Goal: Transaction & Acquisition: Book appointment/travel/reservation

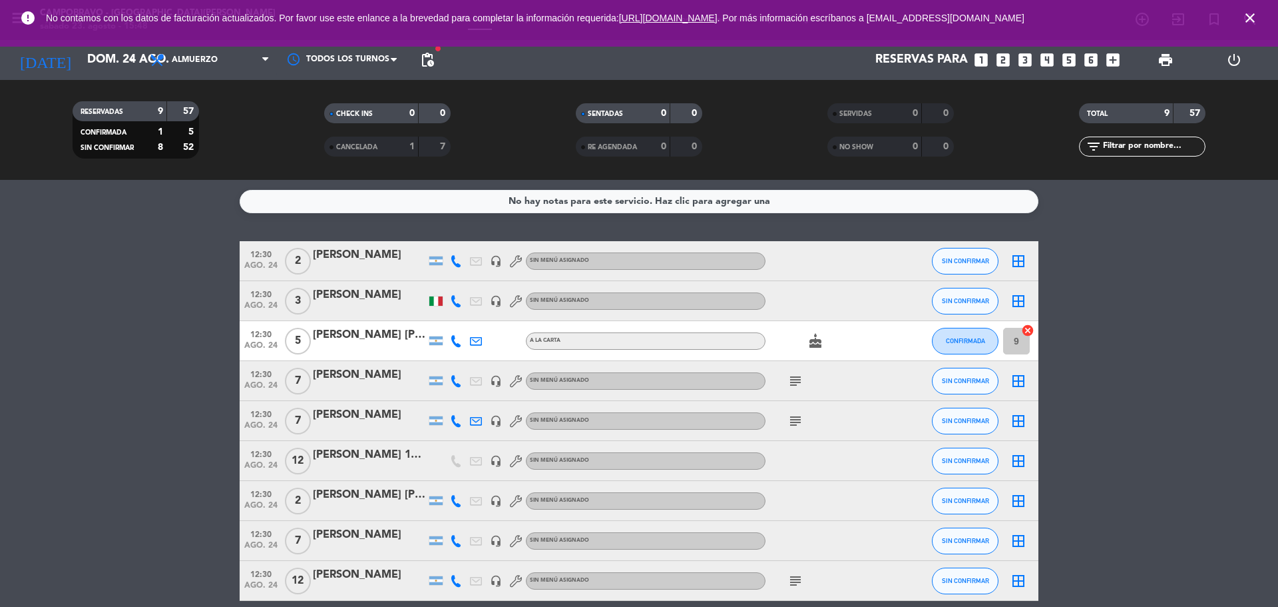
click at [1065, 59] on icon "looks_5" at bounding box center [1069, 59] width 17 height 17
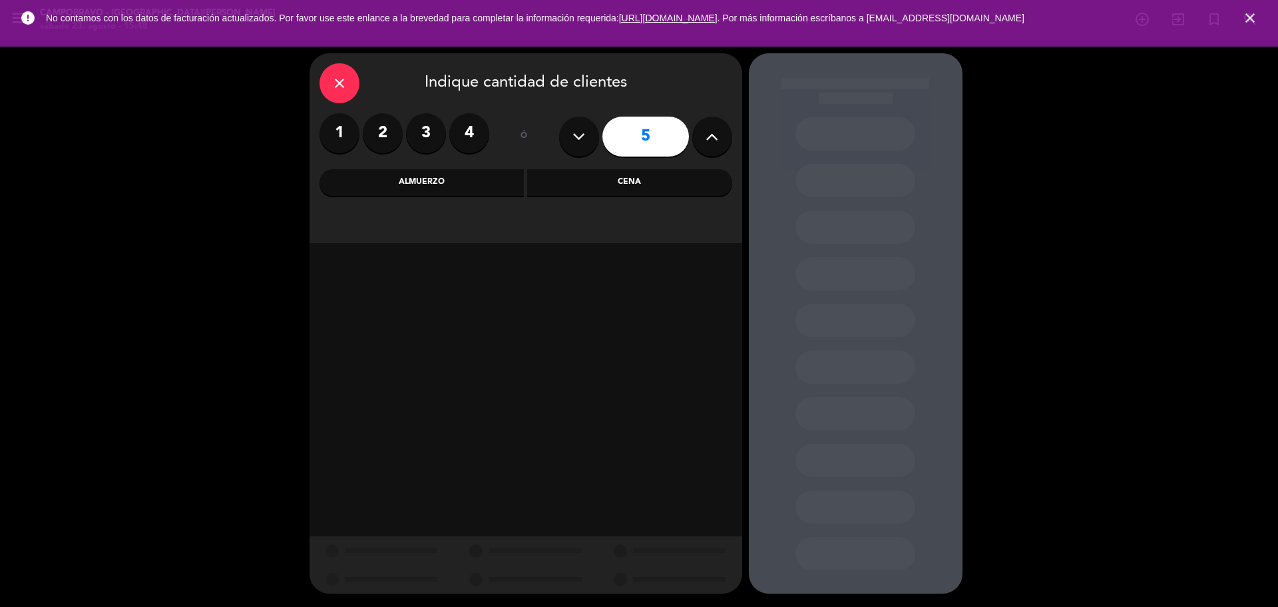
click at [487, 184] on div "Almuerzo" at bounding box center [422, 182] width 205 height 27
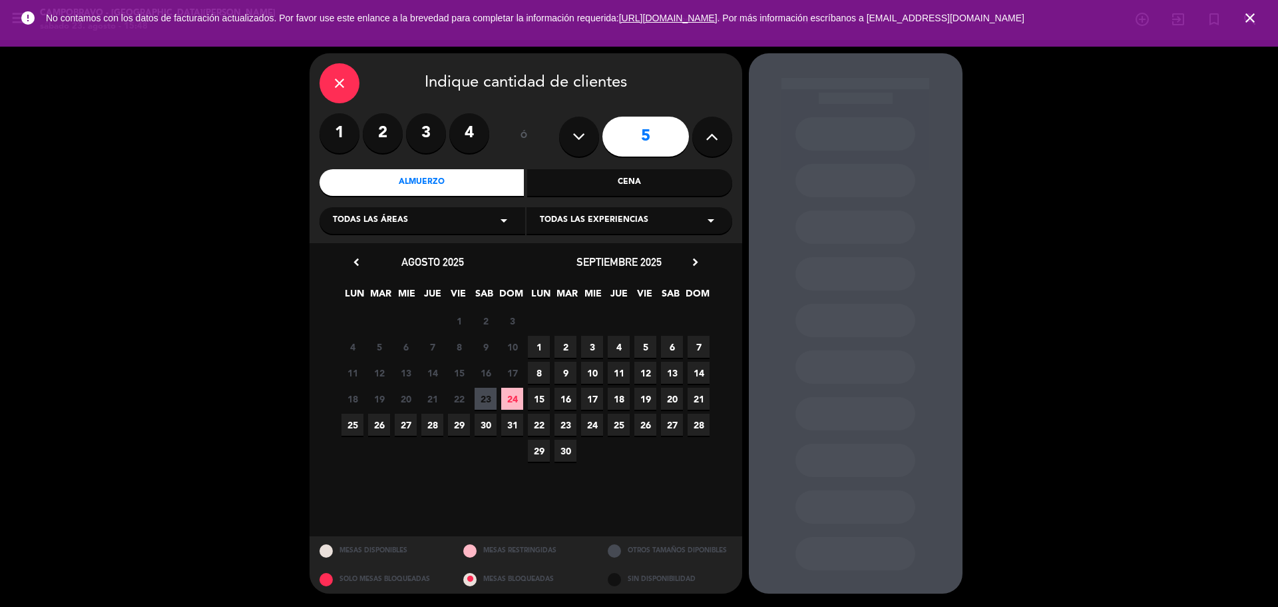
click at [512, 399] on span "24" at bounding box center [512, 398] width 22 height 22
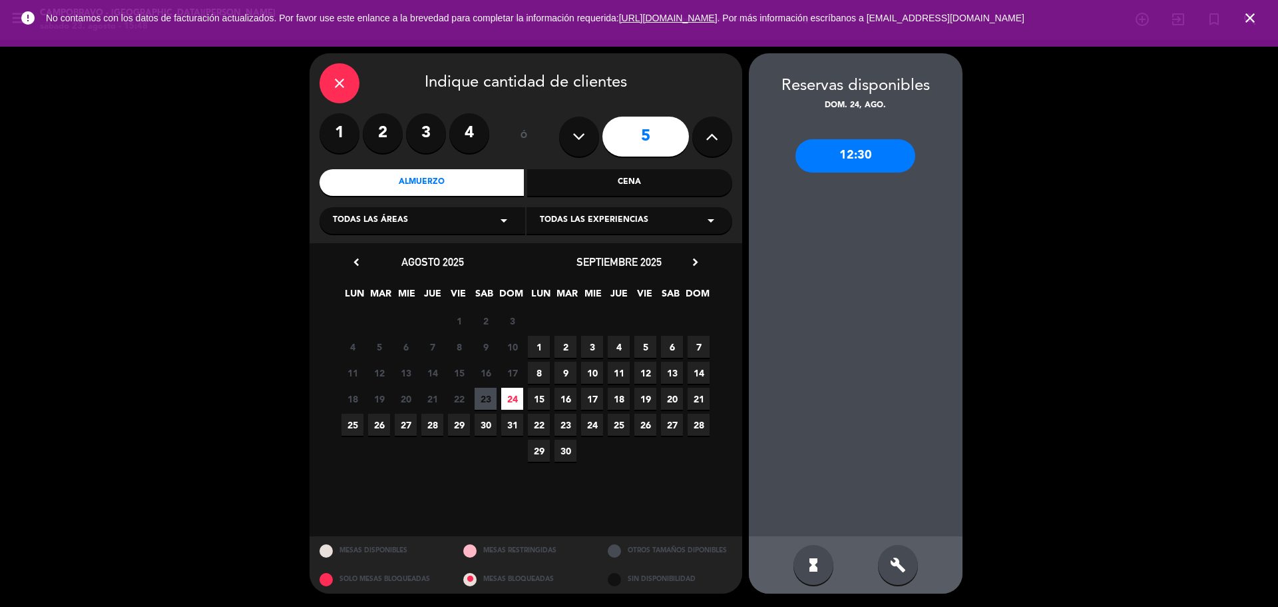
click at [885, 554] on div "build" at bounding box center [898, 565] width 40 height 40
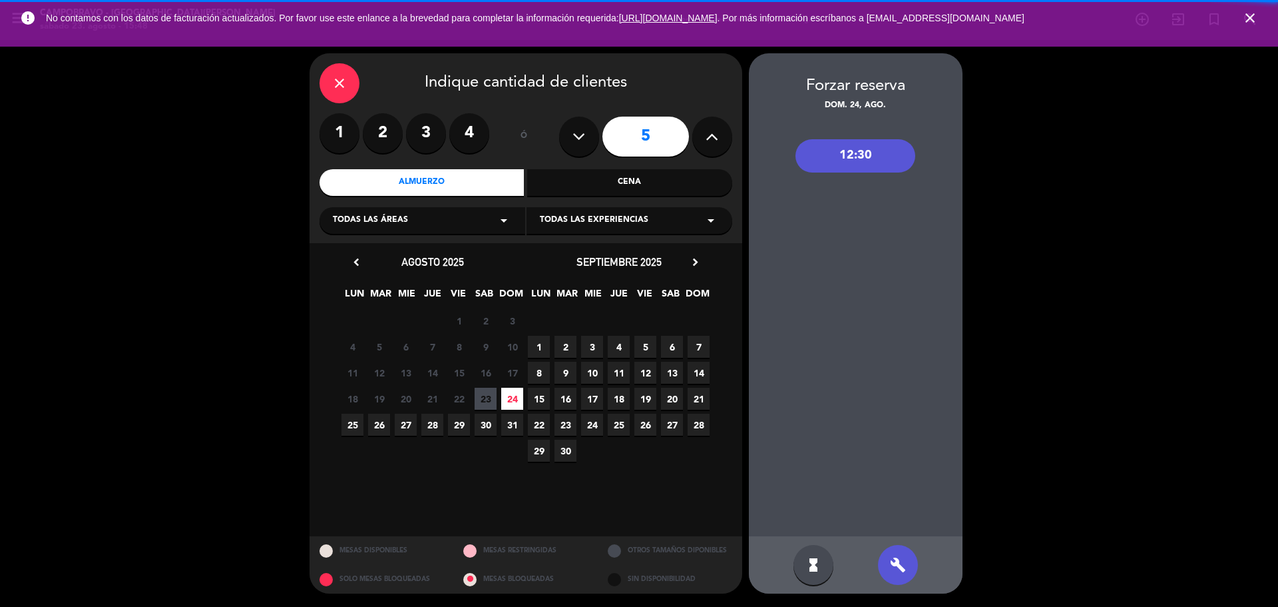
click at [839, 164] on div "12:30" at bounding box center [856, 155] width 120 height 33
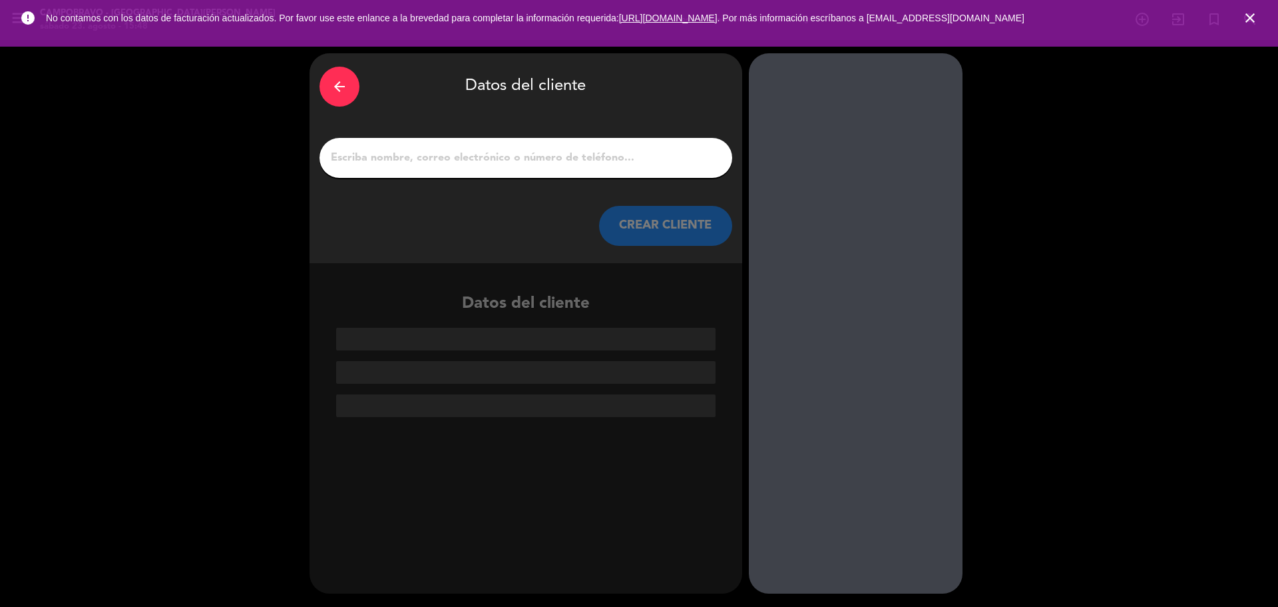
click at [547, 156] on input "1" at bounding box center [526, 157] width 393 height 19
type input "r"
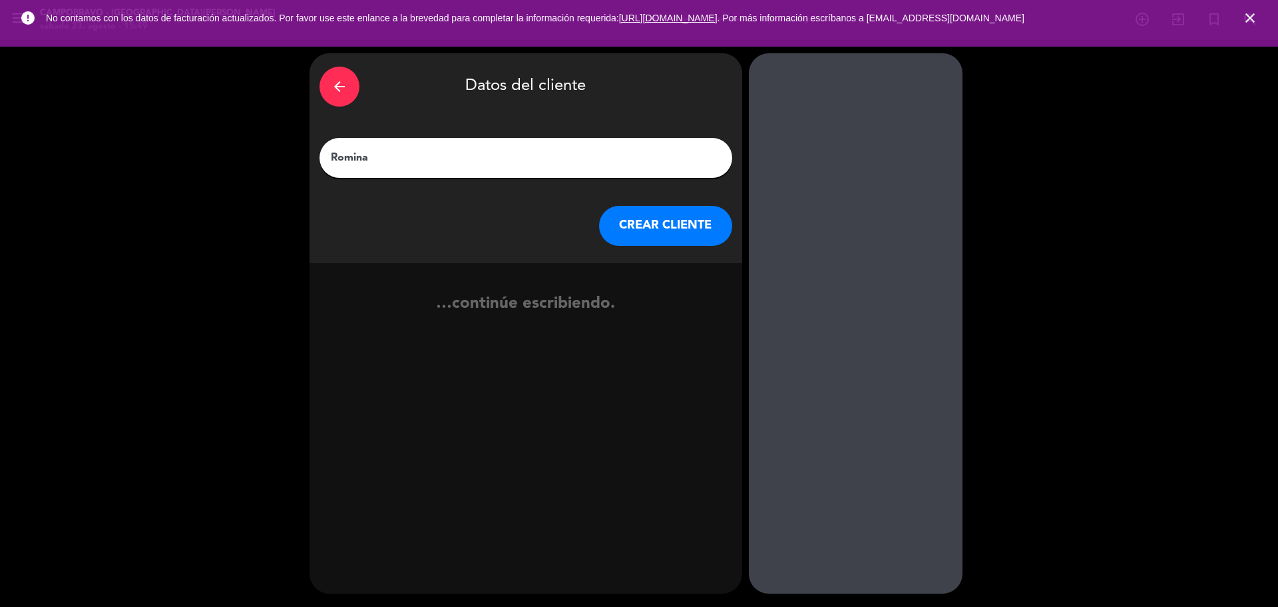
type input "Romina"
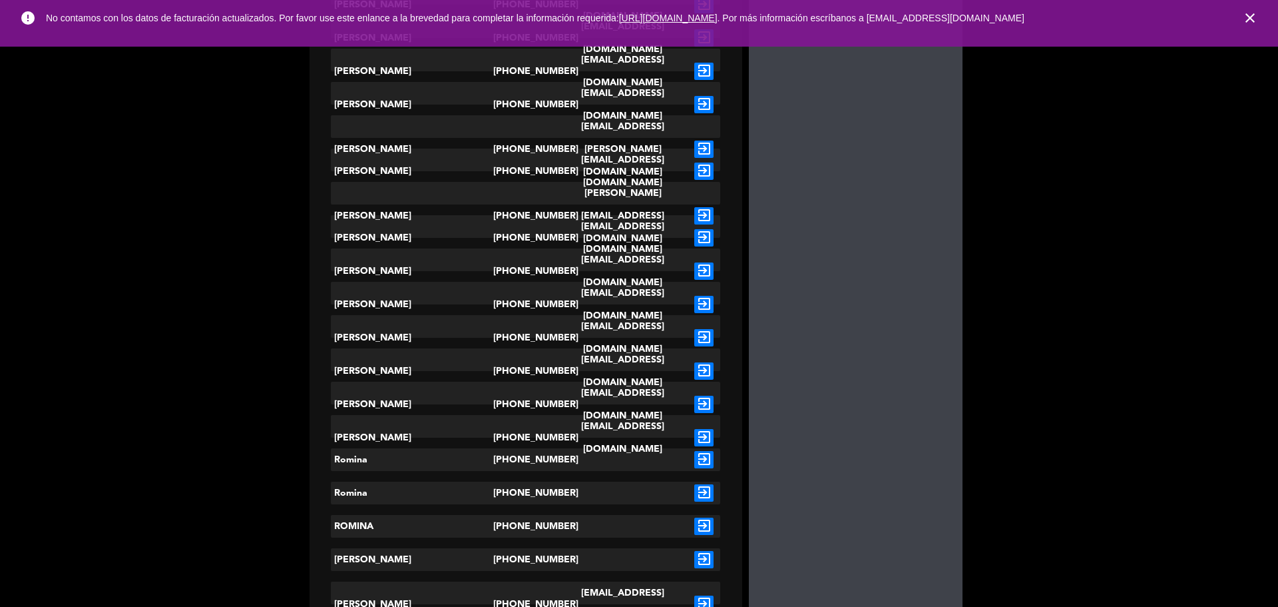
scroll to position [599, 0]
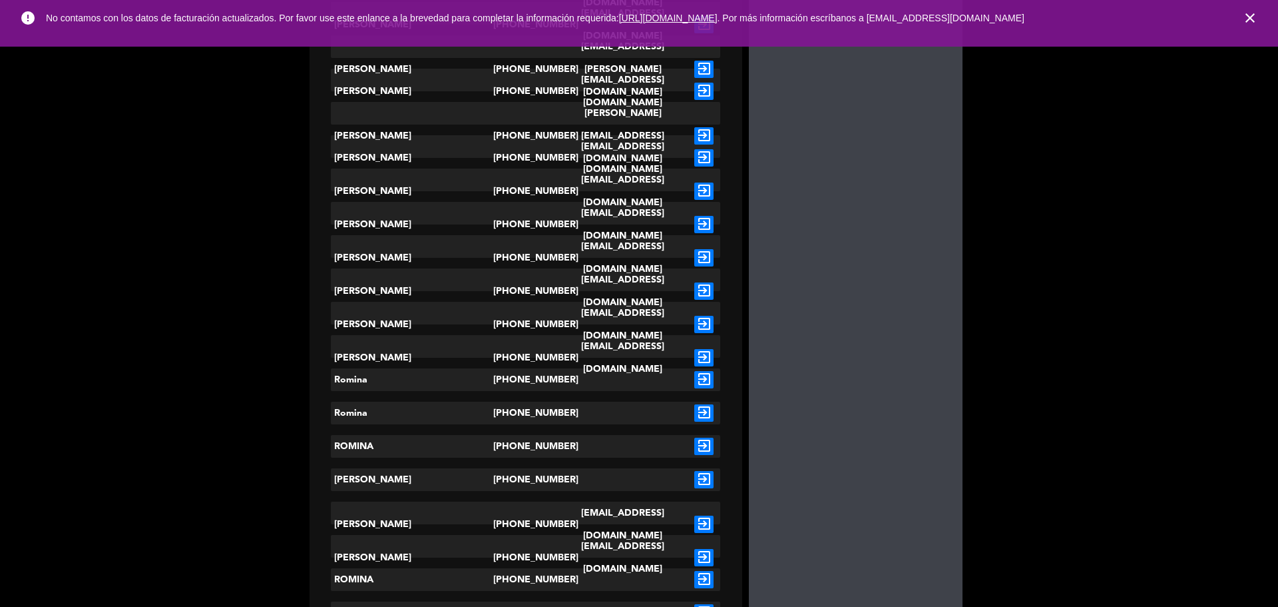
click at [696, 249] on icon "exit_to_app" at bounding box center [703, 257] width 19 height 17
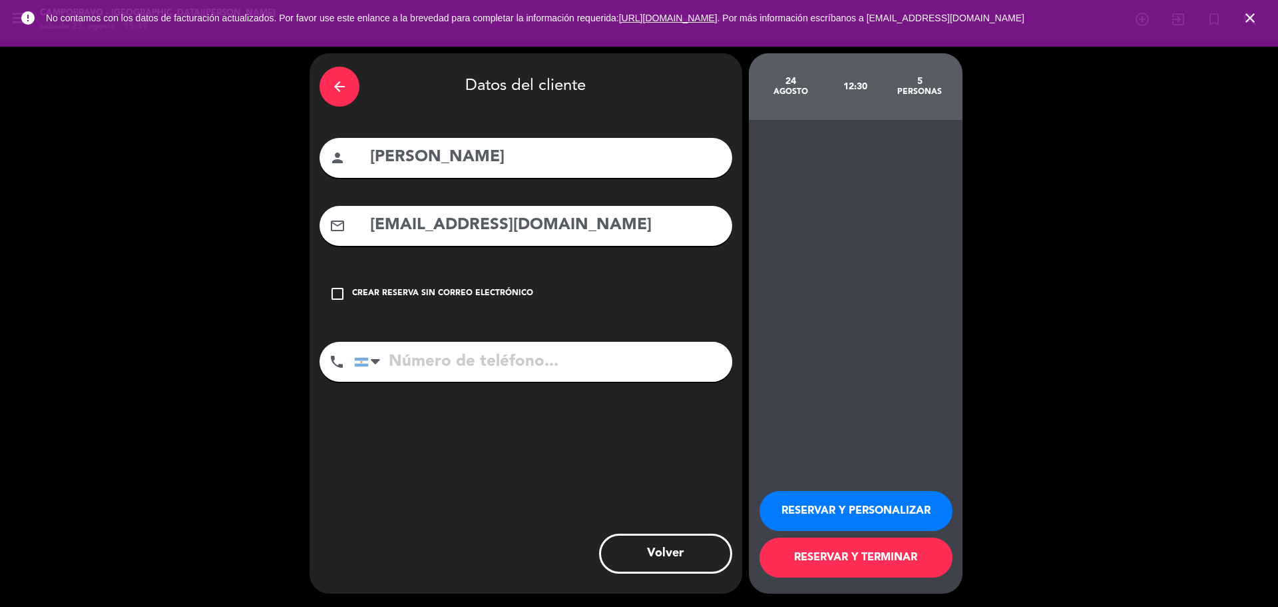
type input "[PHONE_NUMBER]"
click at [453, 298] on div "Crear reserva sin correo electrónico" at bounding box center [442, 293] width 181 height 13
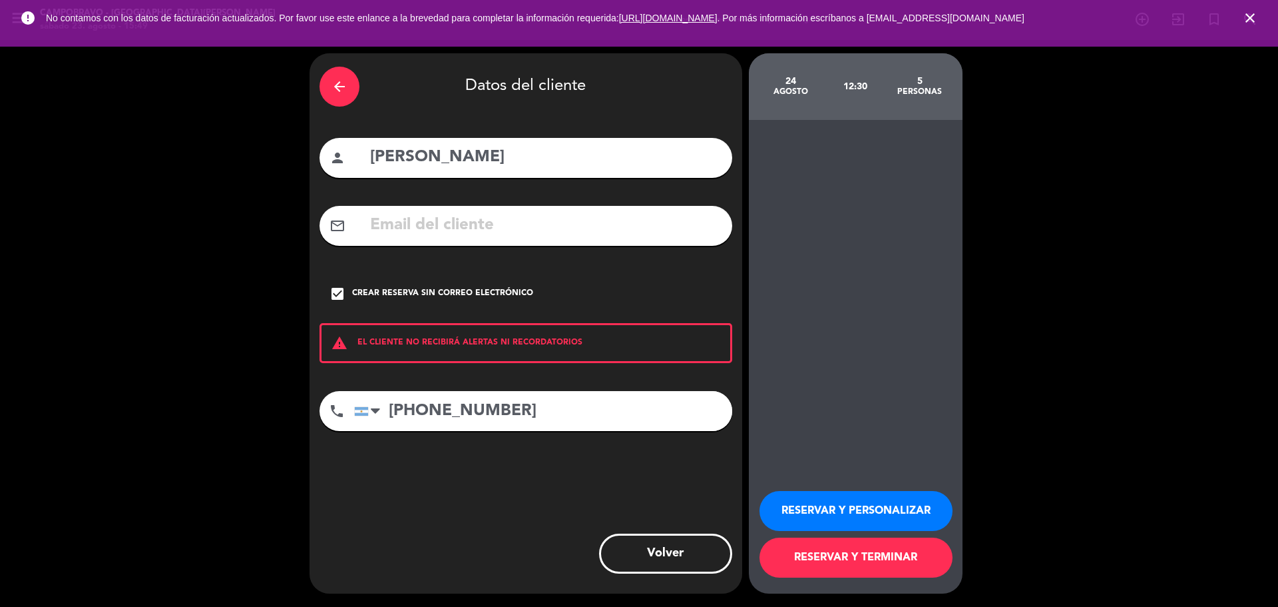
click at [869, 513] on button "RESERVAR Y PERSONALIZAR" at bounding box center [856, 511] width 193 height 40
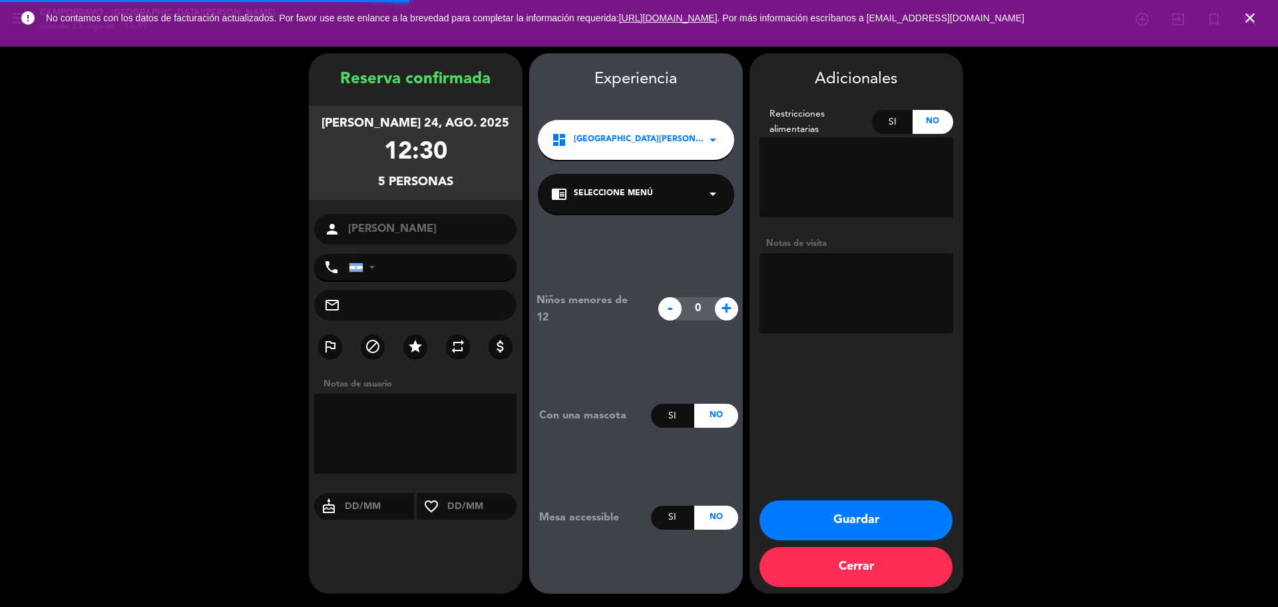
type input "[PHONE_NUMBER]"
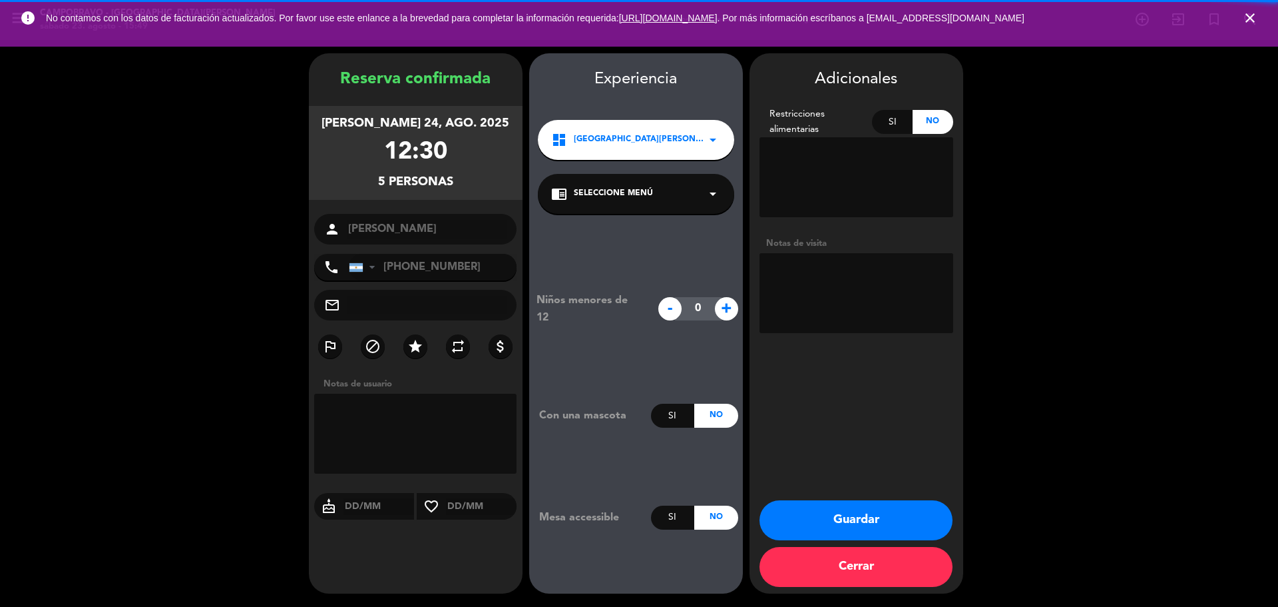
click at [828, 310] on textarea at bounding box center [857, 293] width 194 height 80
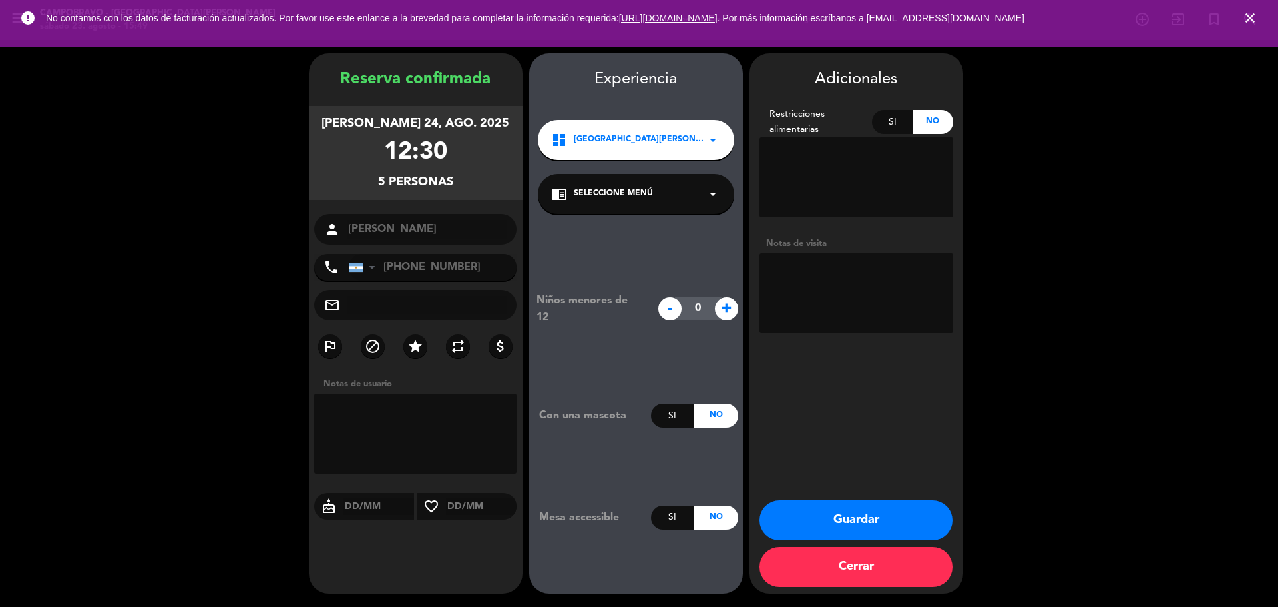
click at [730, 307] on span "+" at bounding box center [726, 308] width 23 height 23
type input "1"
click at [814, 282] on textarea at bounding box center [857, 293] width 194 height 80
click at [926, 509] on button "Guardar" at bounding box center [856, 520] width 193 height 40
